Goal: Find specific page/section: Find specific page/section

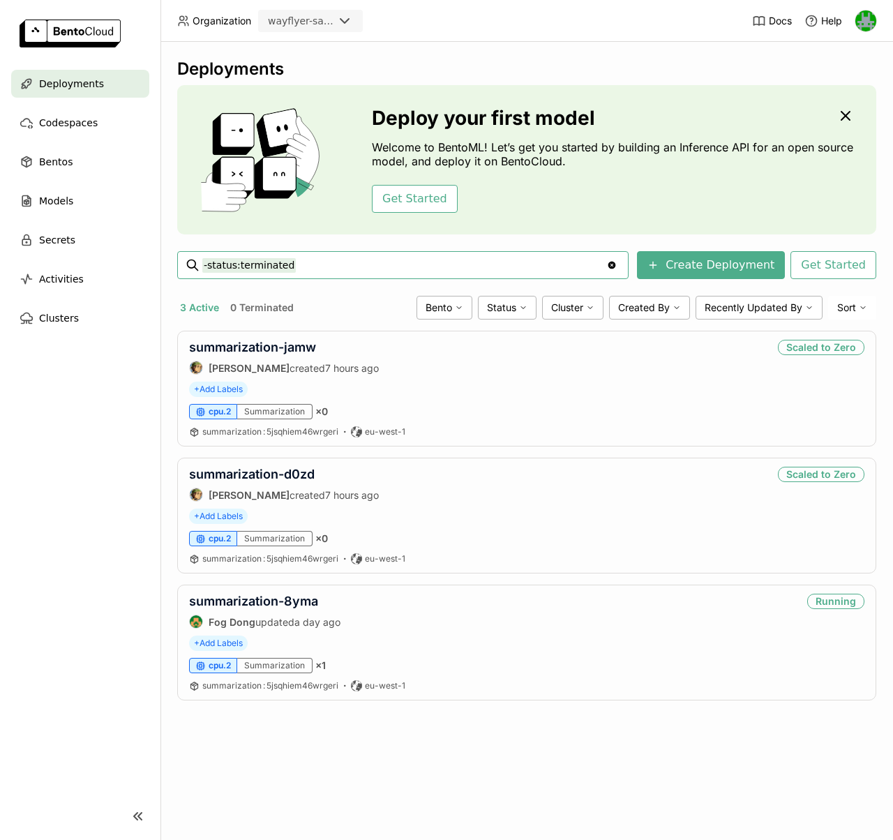
click at [342, 20] on icon at bounding box center [344, 21] width 8 height 4
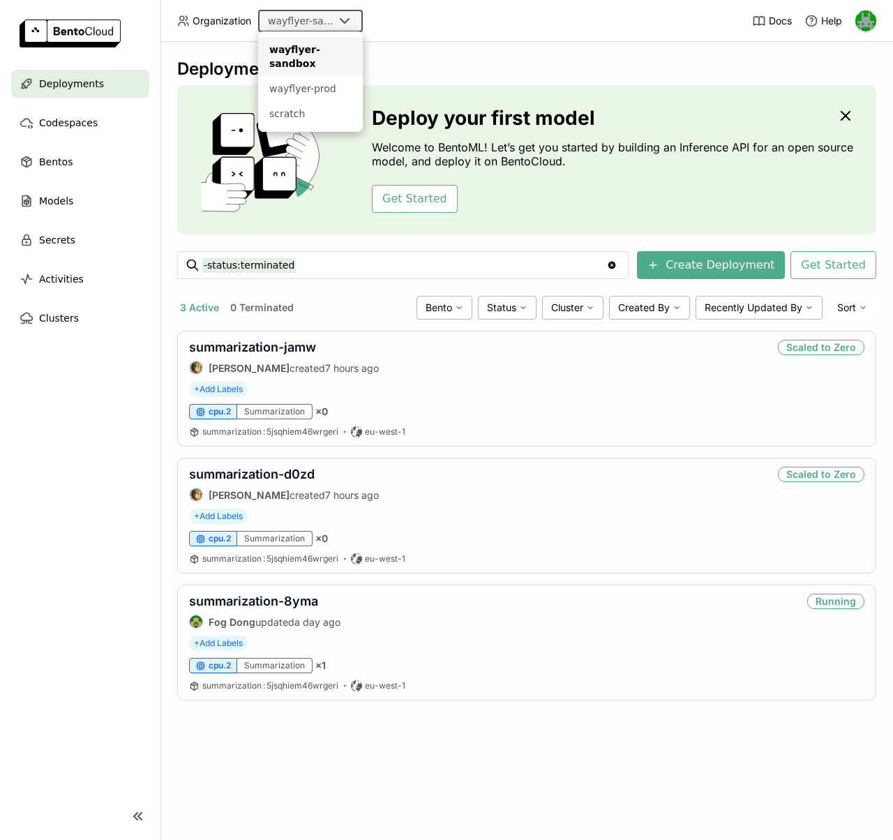
click at [624, 47] on div "Deployments Deploy your first model Welcome to BentoML! Let’s get you started b…" at bounding box center [526, 441] width 733 height 798
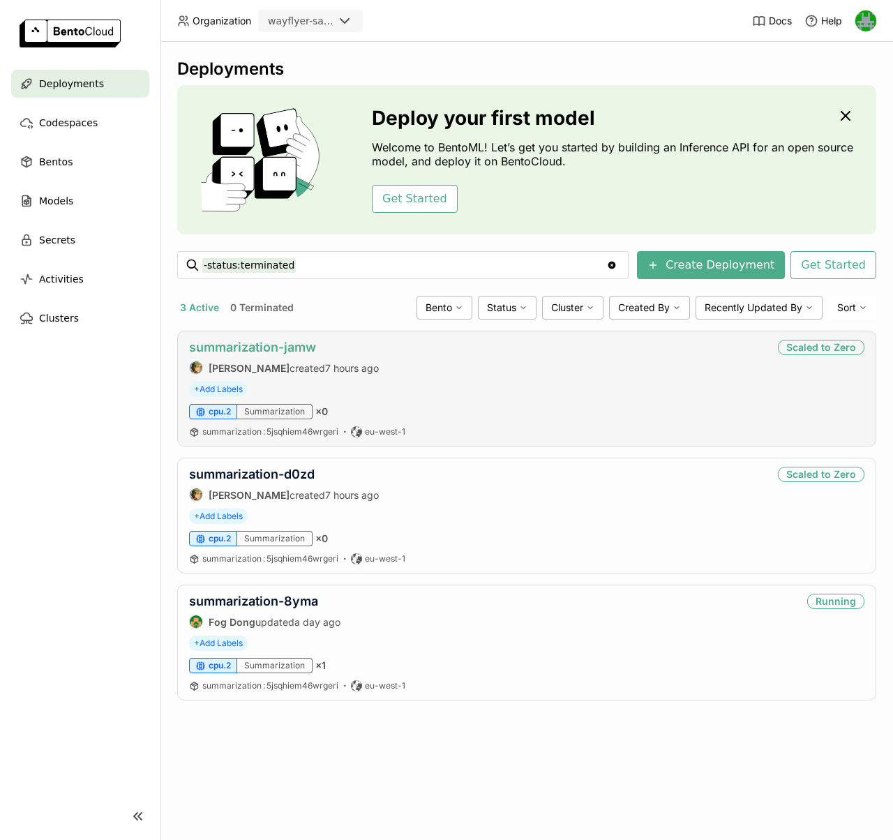
click at [294, 347] on link "summarization-jamw" at bounding box center [252, 347] width 127 height 15
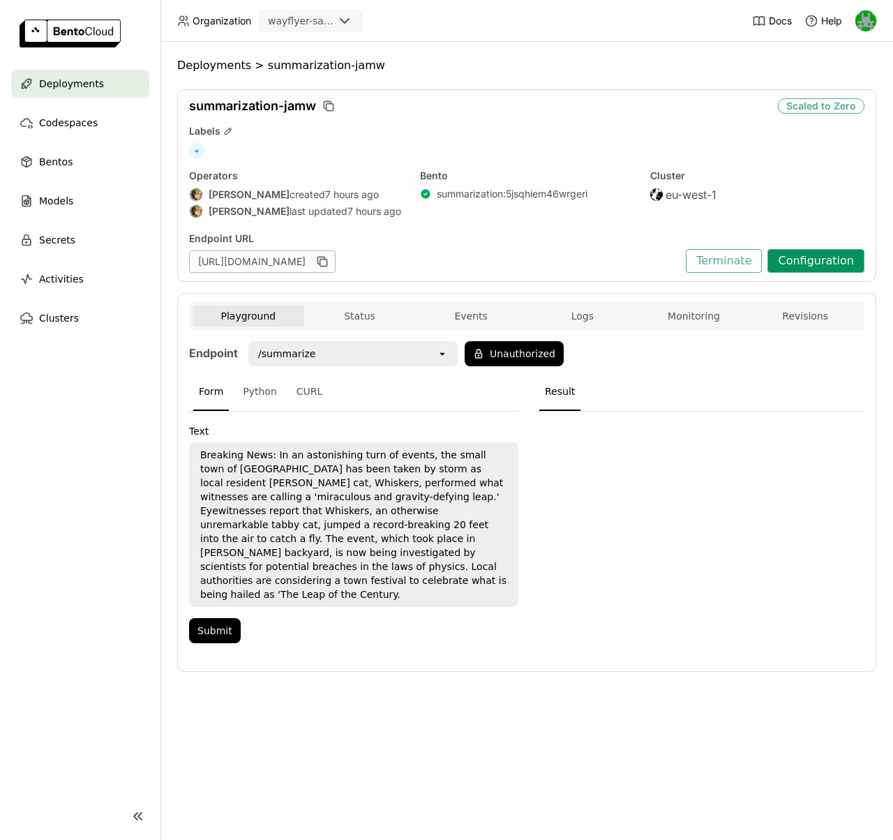
click at [809, 265] on button "Configuration" at bounding box center [815, 261] width 97 height 24
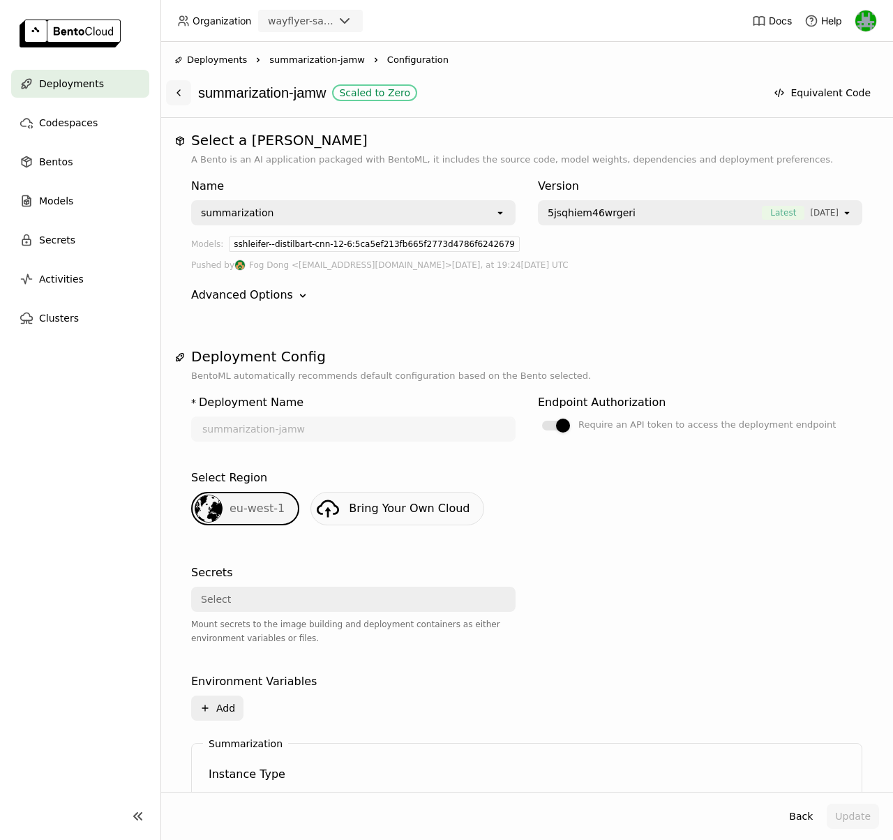
click at [177, 95] on icon at bounding box center [178, 92] width 11 height 11
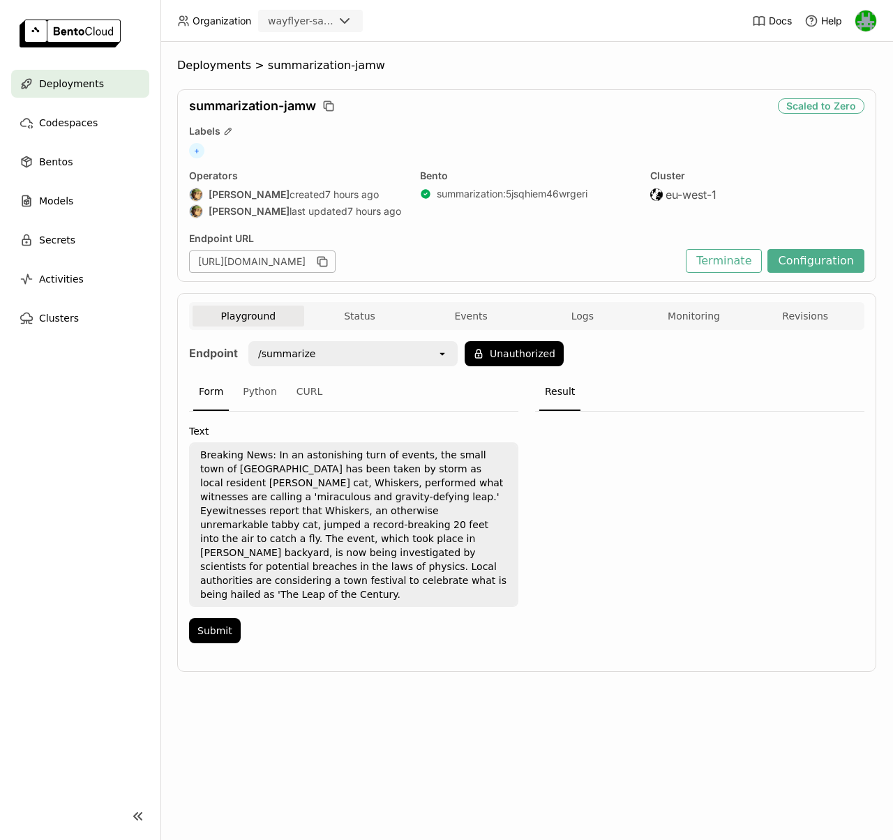
click at [98, 74] on div "Deployments" at bounding box center [80, 84] width 138 height 28
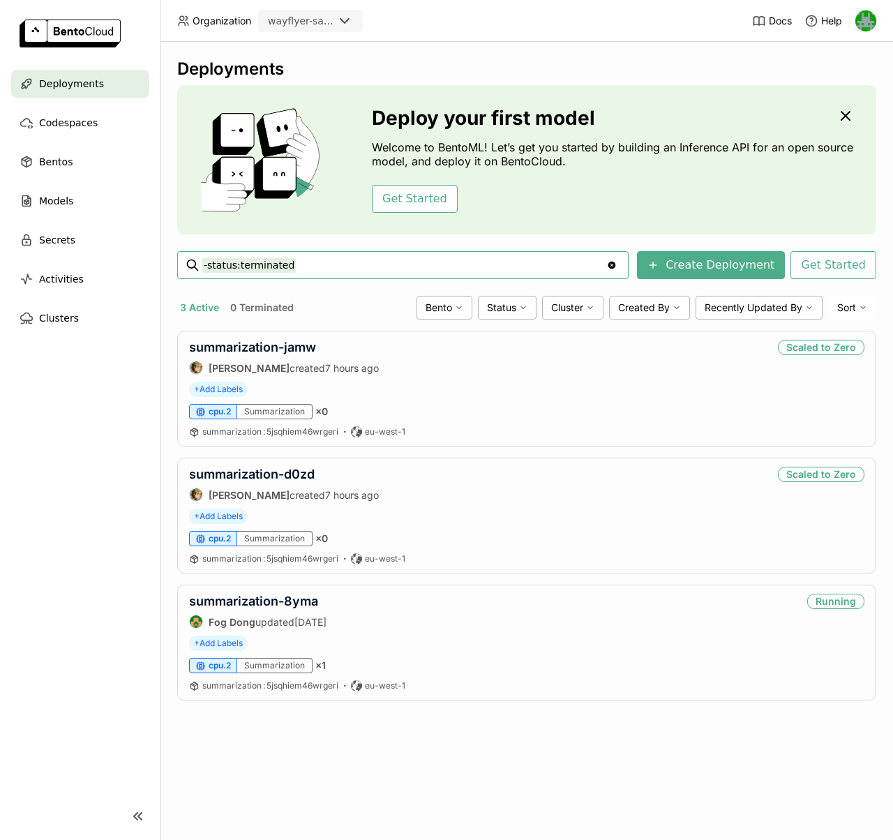
click at [283, 22] on div "wayflyer-sandbox" at bounding box center [301, 21] width 66 height 14
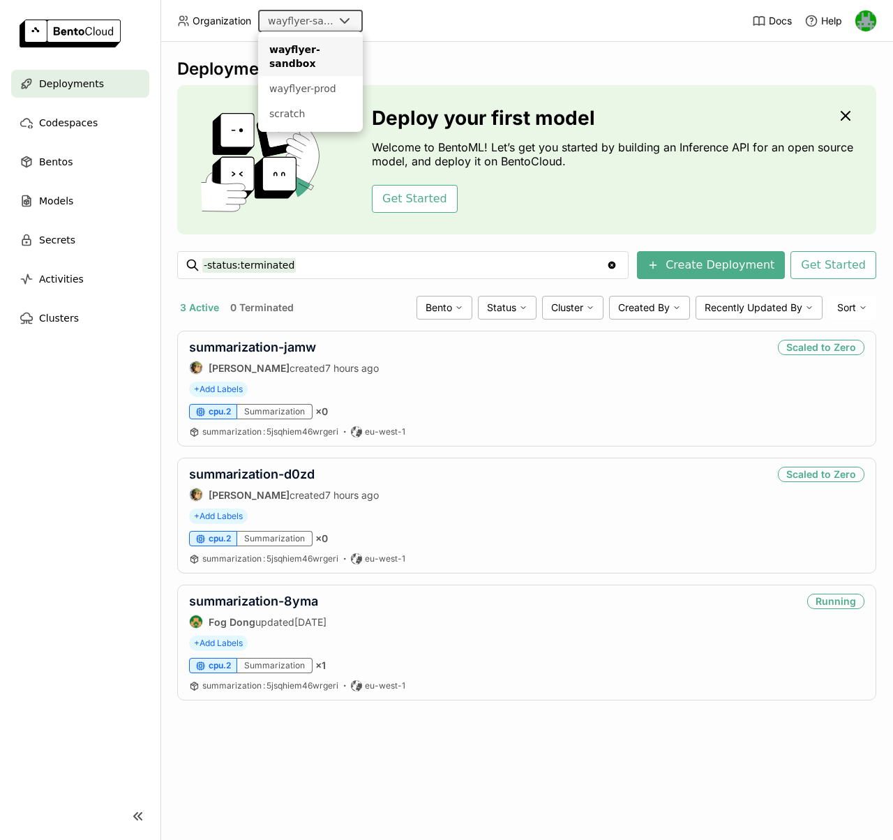
click at [424, 18] on header "Organization wayflyer-sandbox Docs Help" at bounding box center [446, 21] width 893 height 42
